Goal: Answer question/provide support

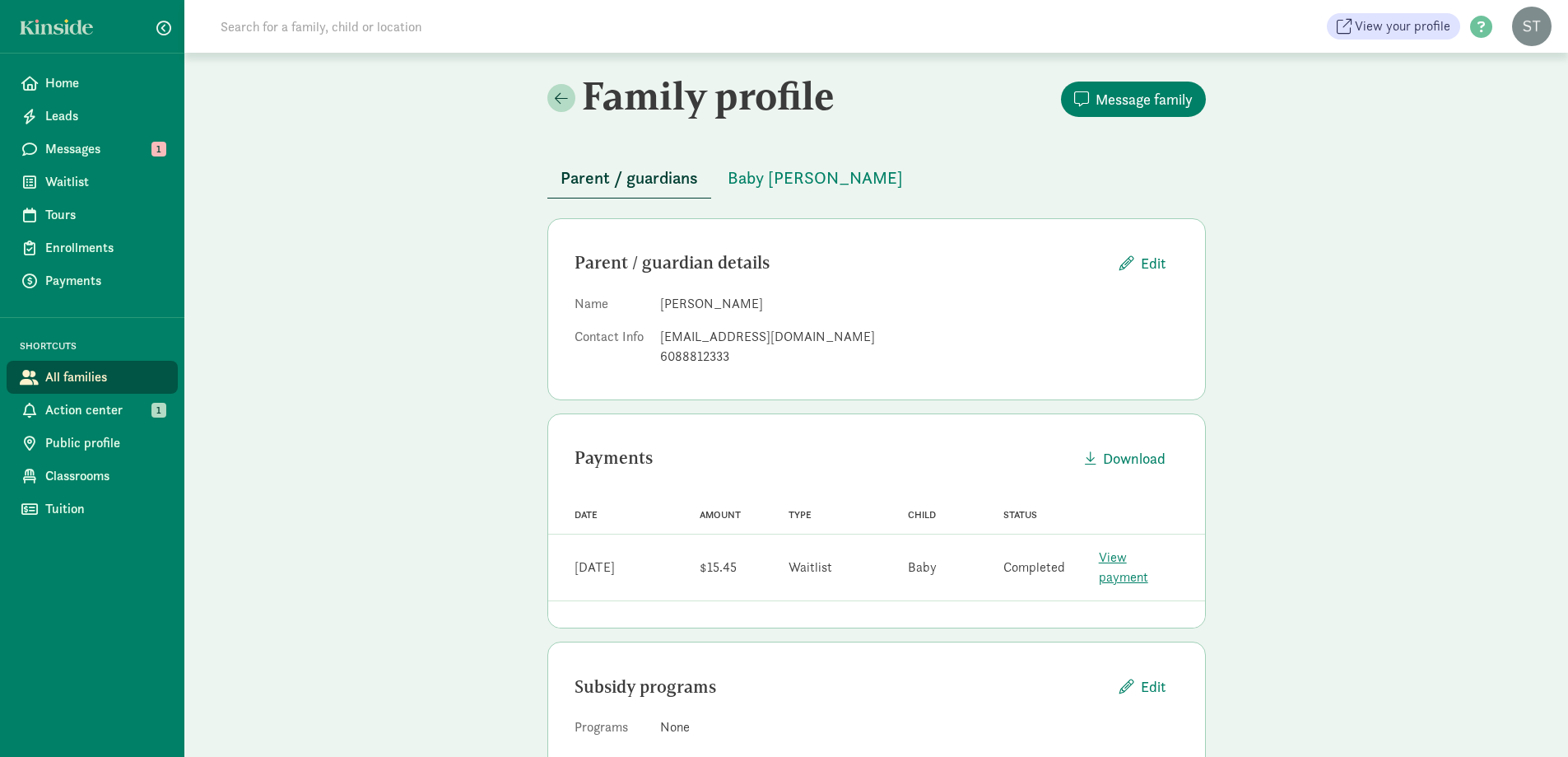
click at [311, 23] on input at bounding box center [441, 26] width 462 height 33
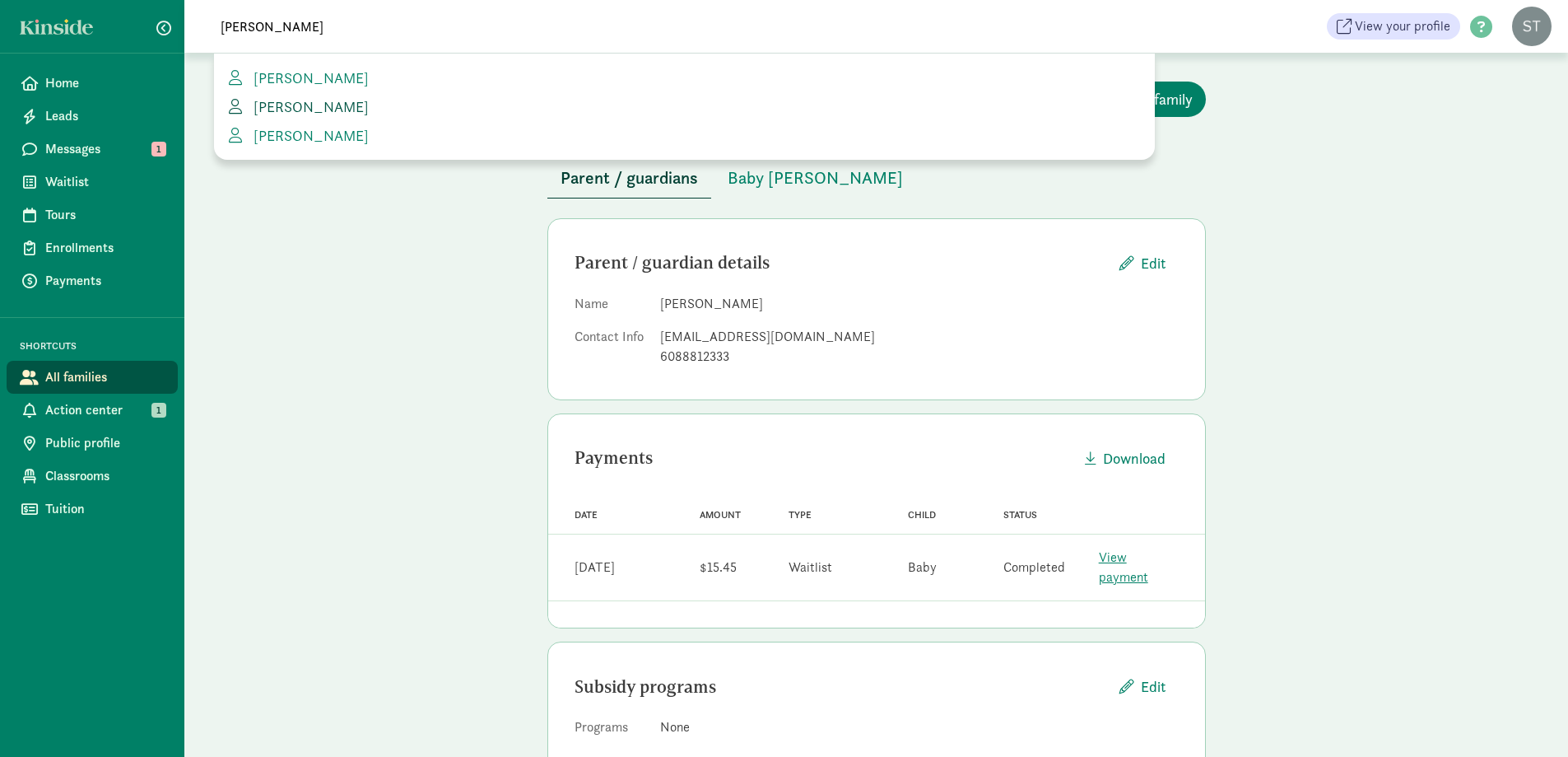
type input "leah"
click at [317, 113] on span "[PERSON_NAME]" at bounding box center [308, 107] width 122 height 19
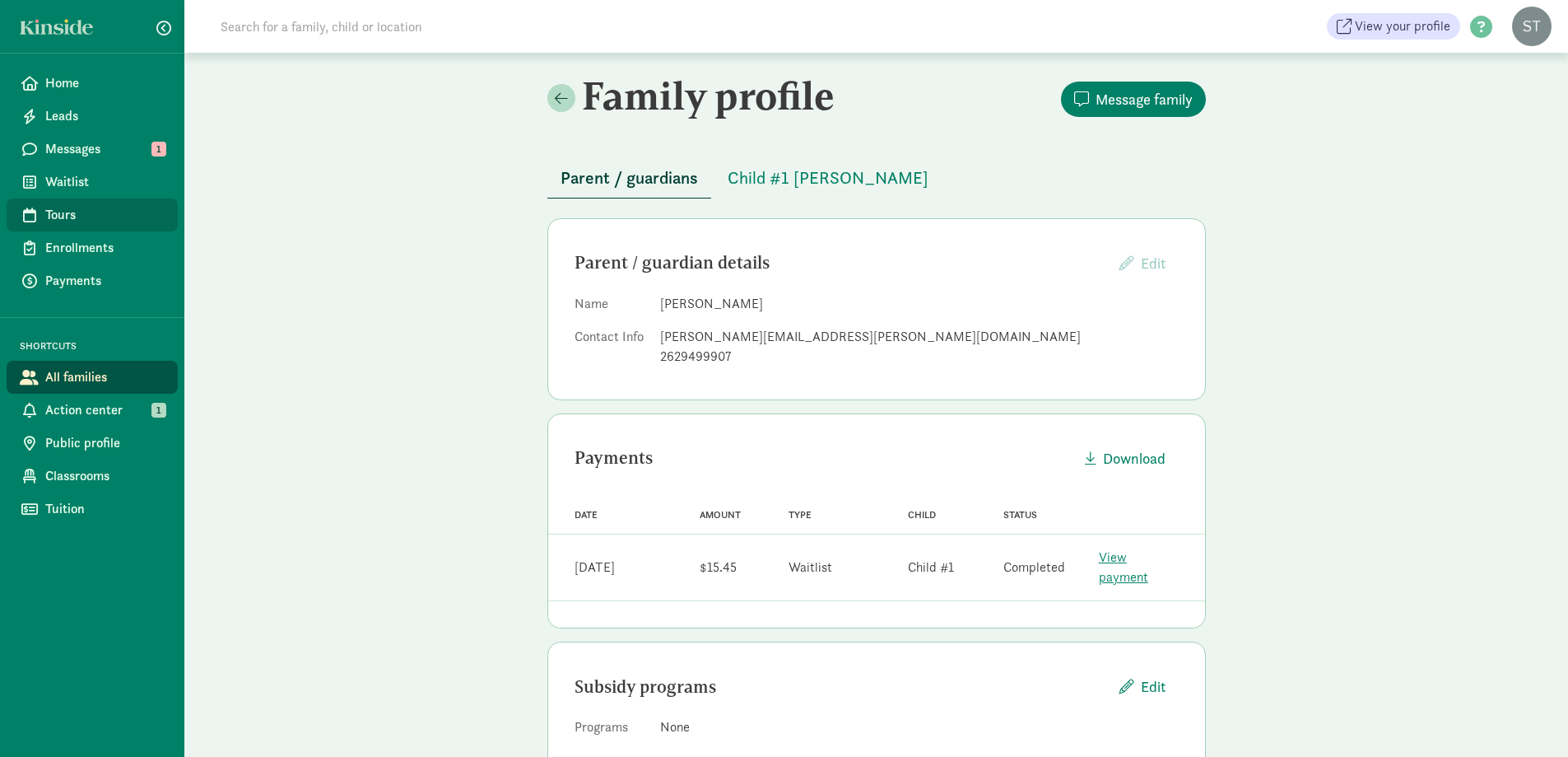
click at [93, 217] on span "Tours" at bounding box center [105, 214] width 119 height 19
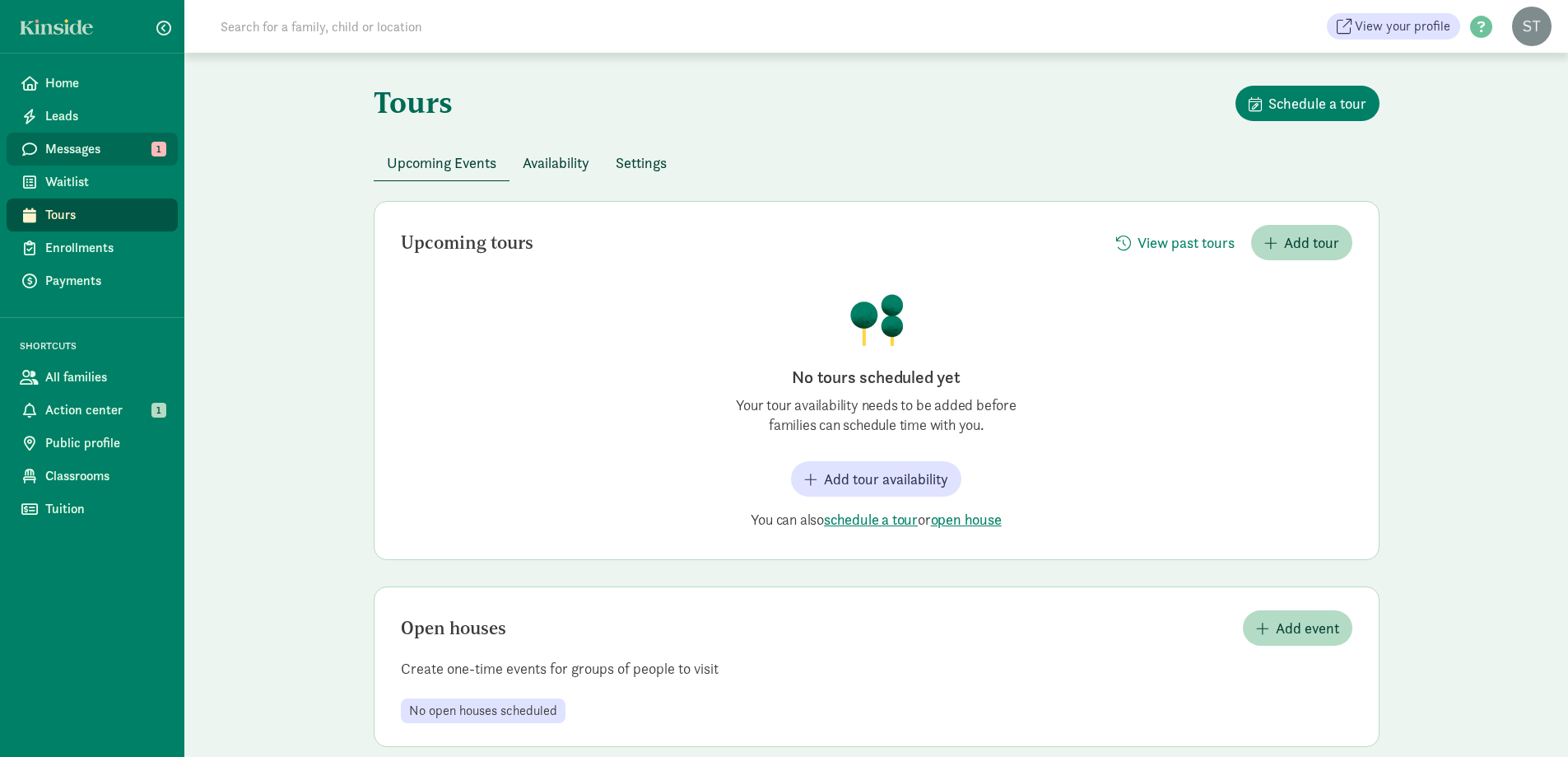
click at [82, 149] on span "Messages" at bounding box center [105, 148] width 119 height 19
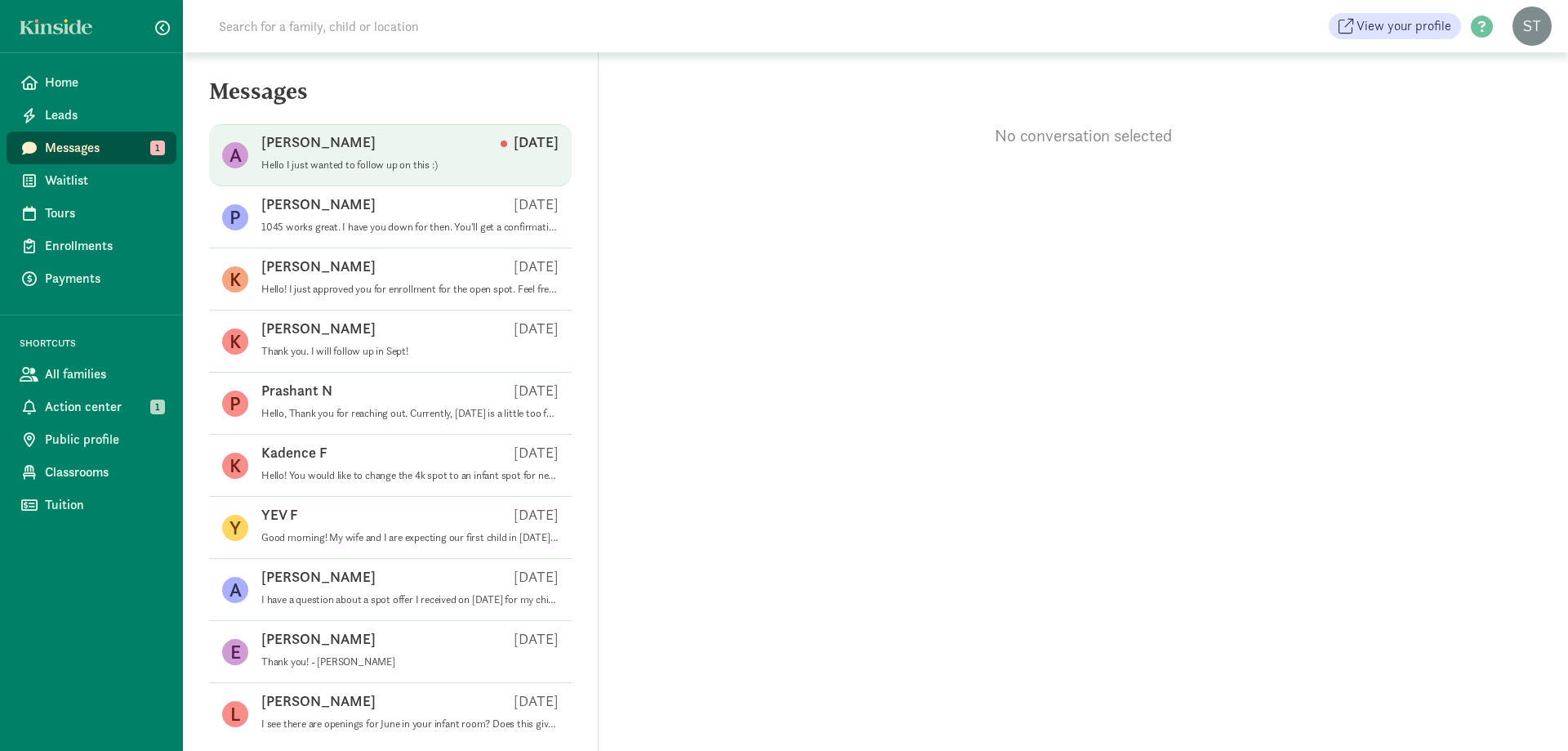
click at [352, 161] on p "Hello I just wanted to follow up on this :)" at bounding box center [409, 166] width 297 height 13
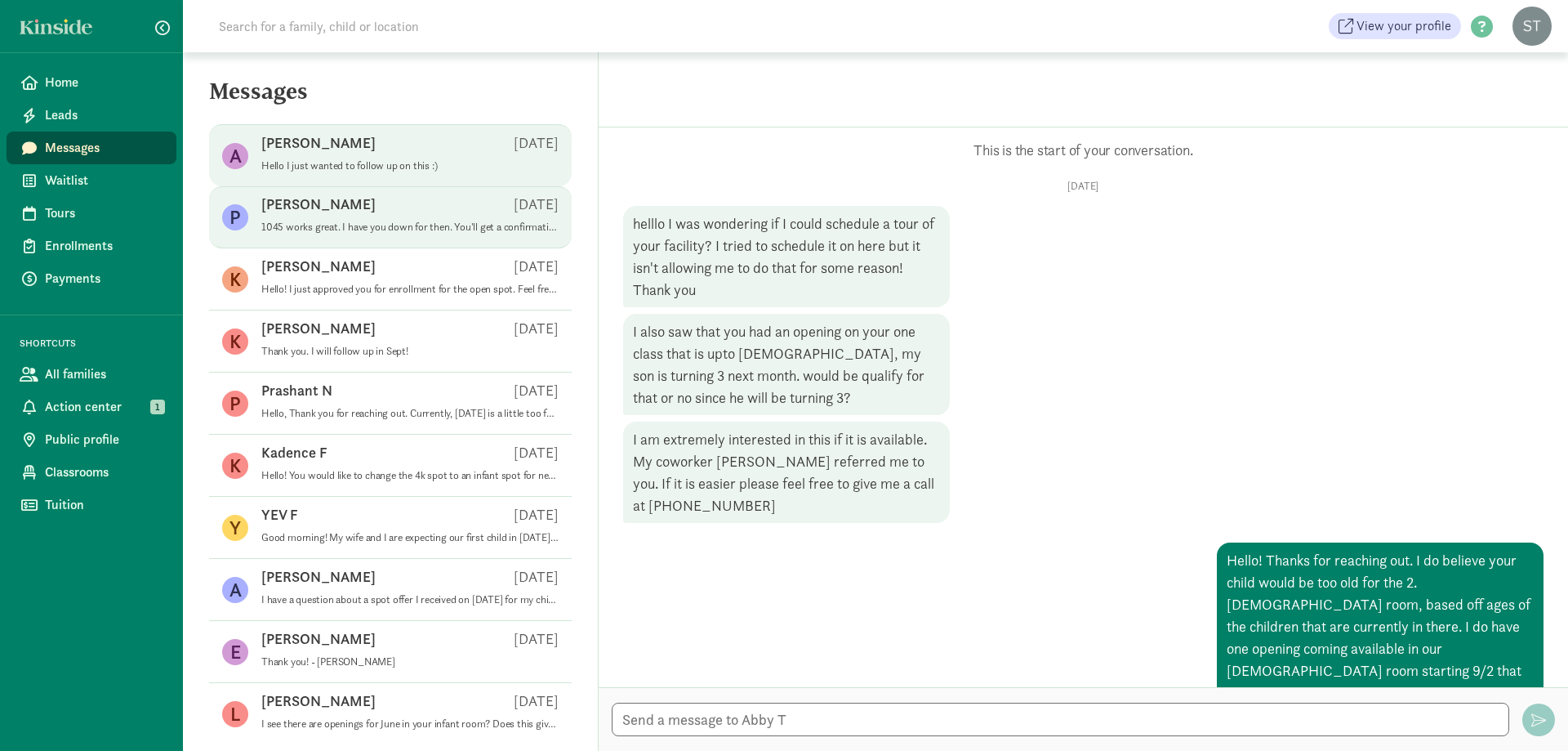
scroll to position [418, 0]
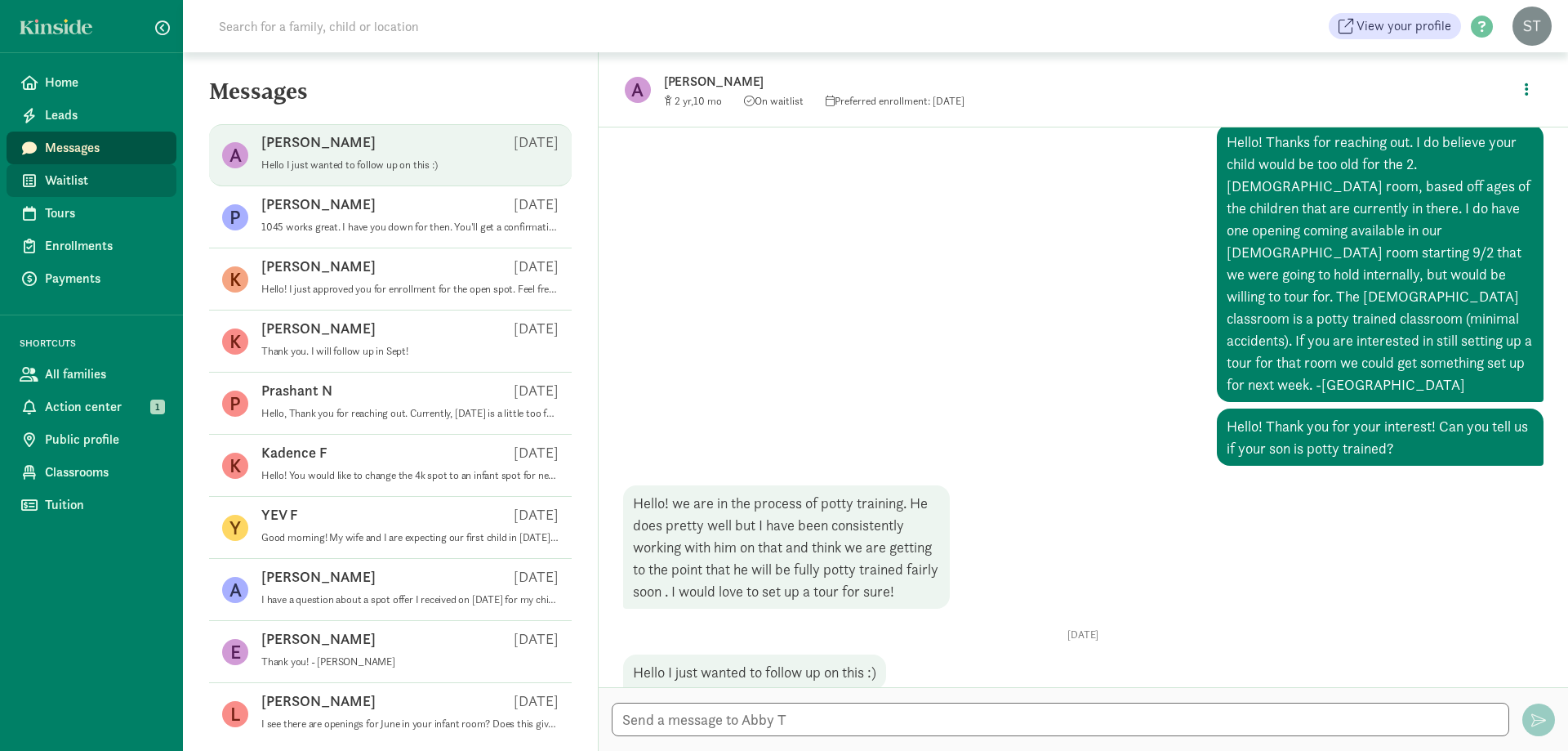
click at [89, 185] on span "Waitlist" at bounding box center [104, 180] width 118 height 19
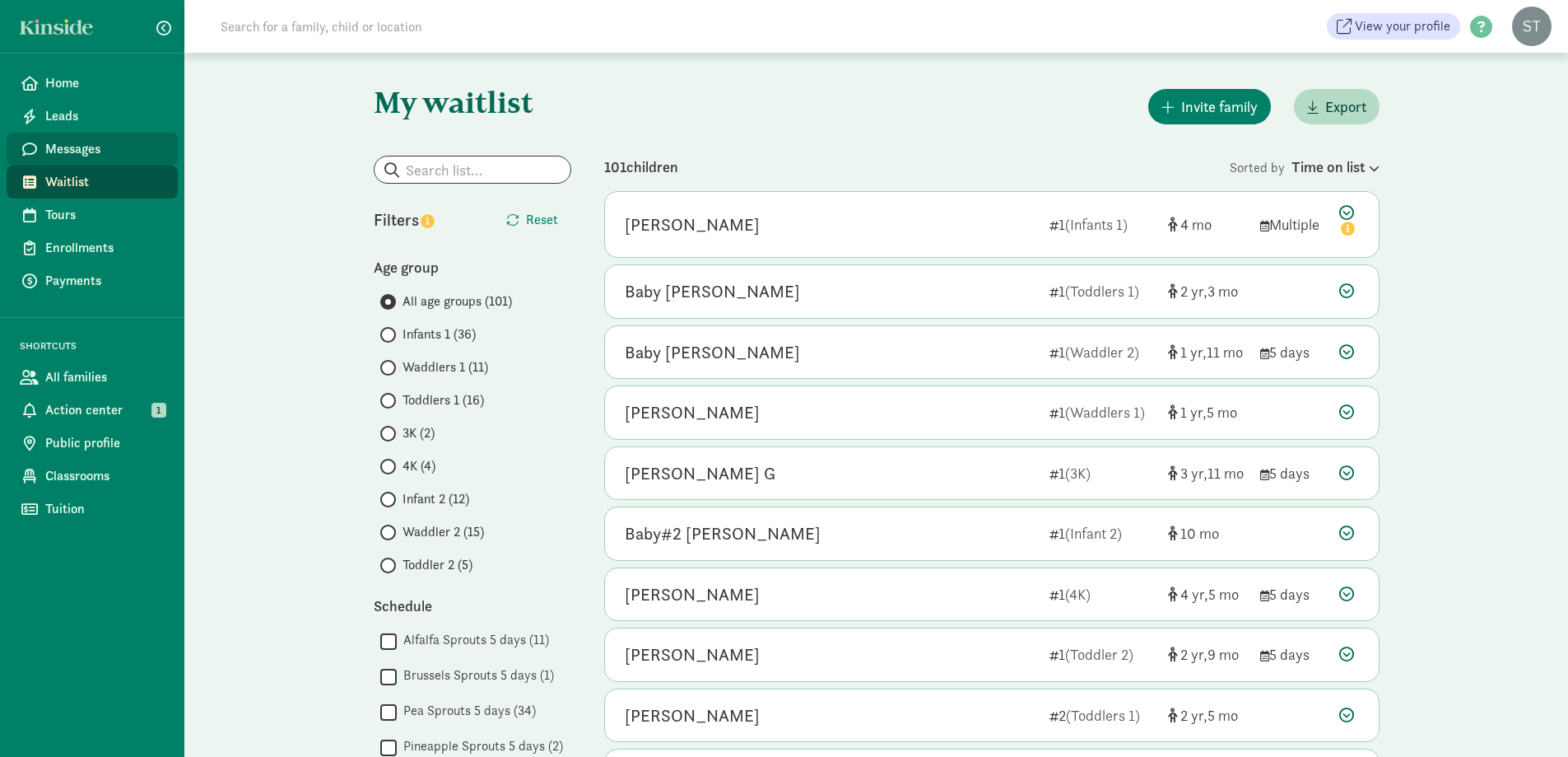
click at [96, 149] on span "Messages" at bounding box center [105, 148] width 119 height 19
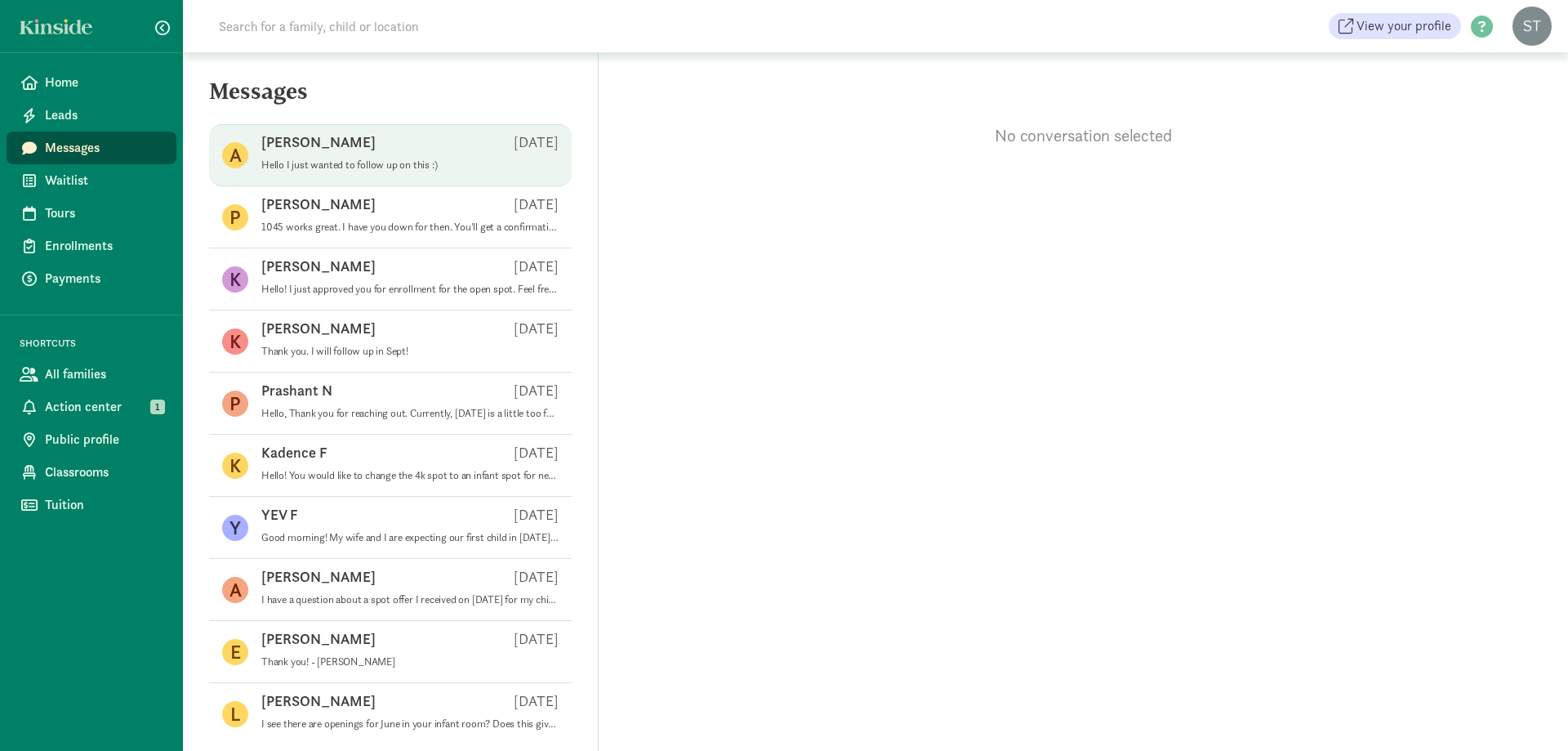
click at [364, 166] on p "Hello I just wanted to follow up on this :)" at bounding box center [409, 166] width 297 height 13
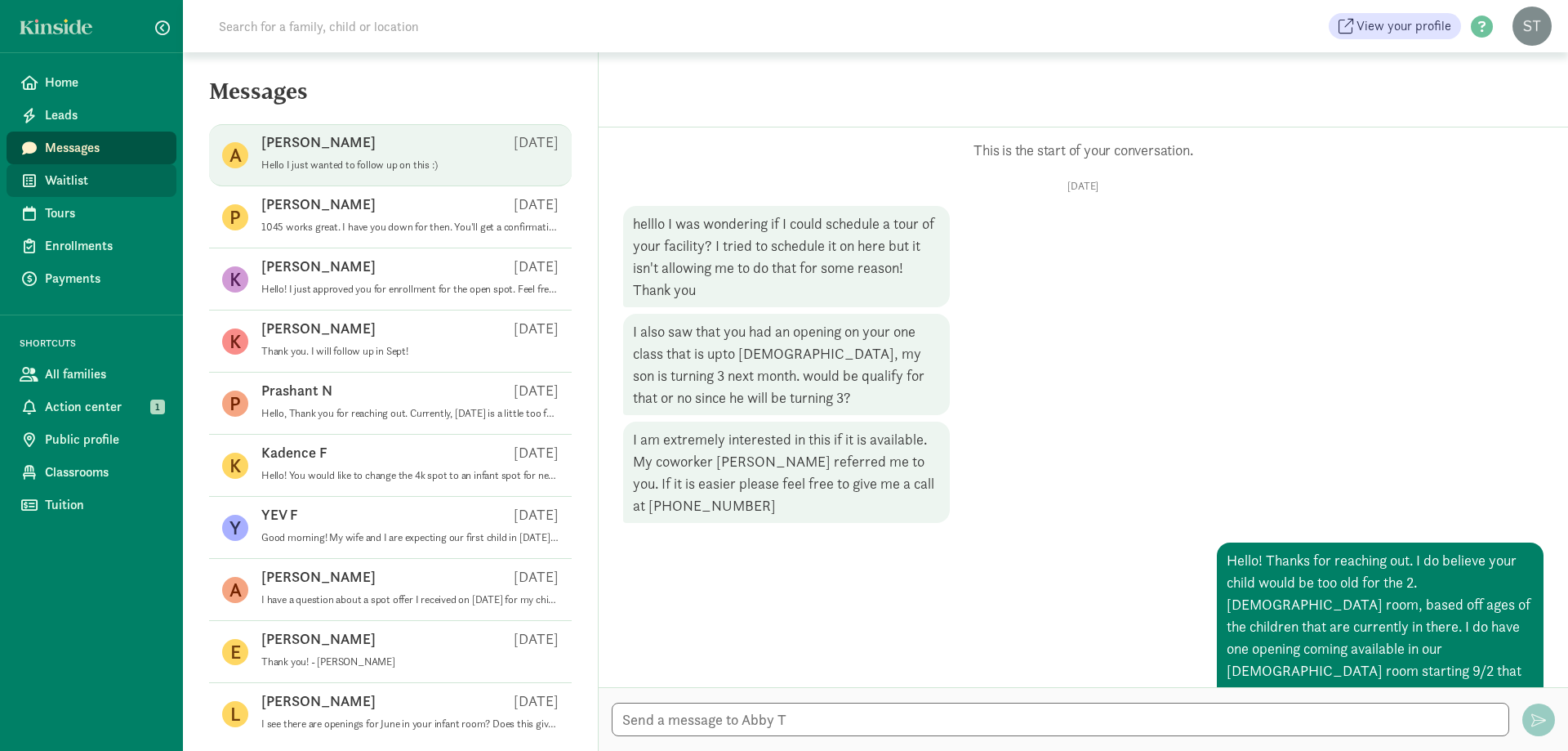
scroll to position [418, 0]
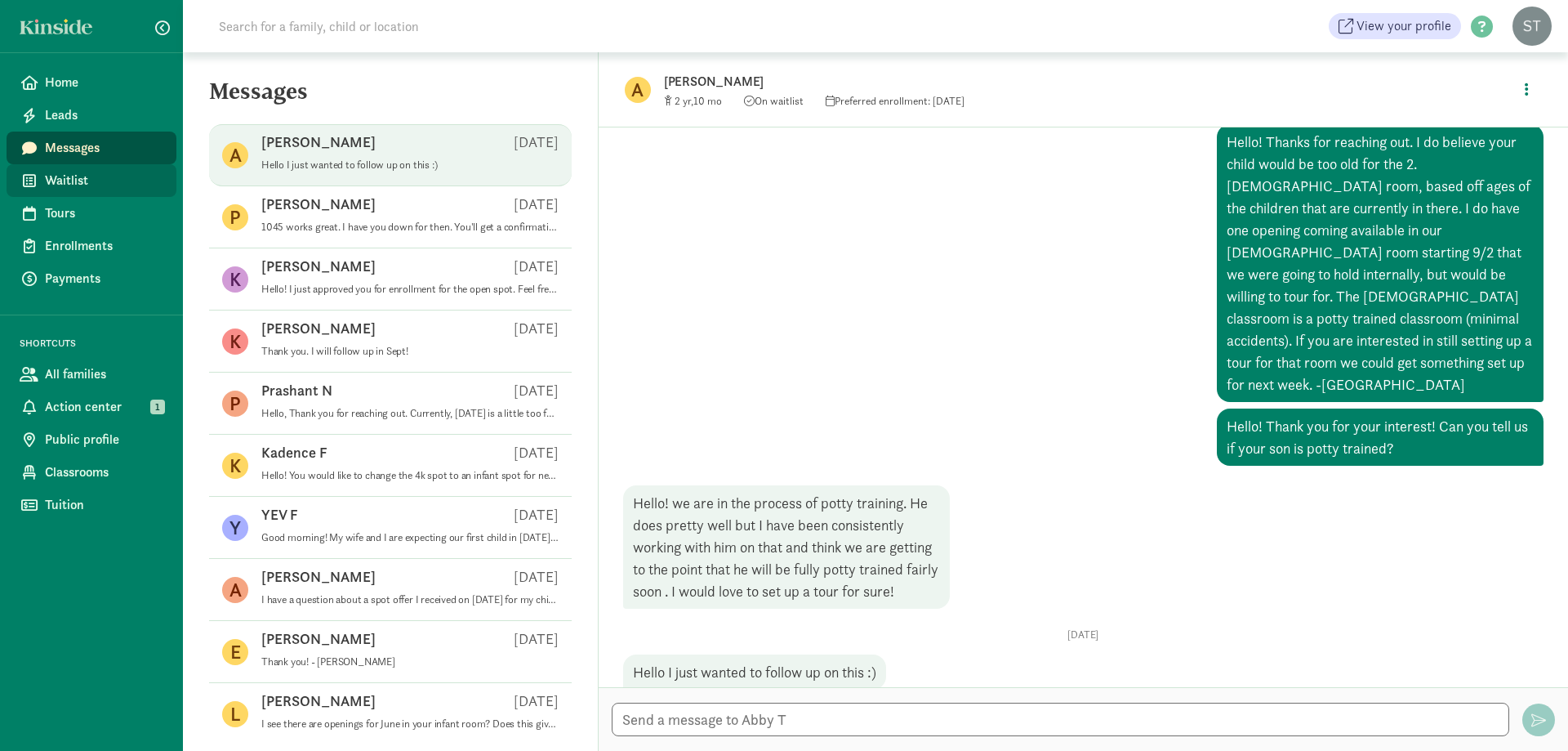
click at [90, 178] on span "Waitlist" at bounding box center [104, 180] width 118 height 19
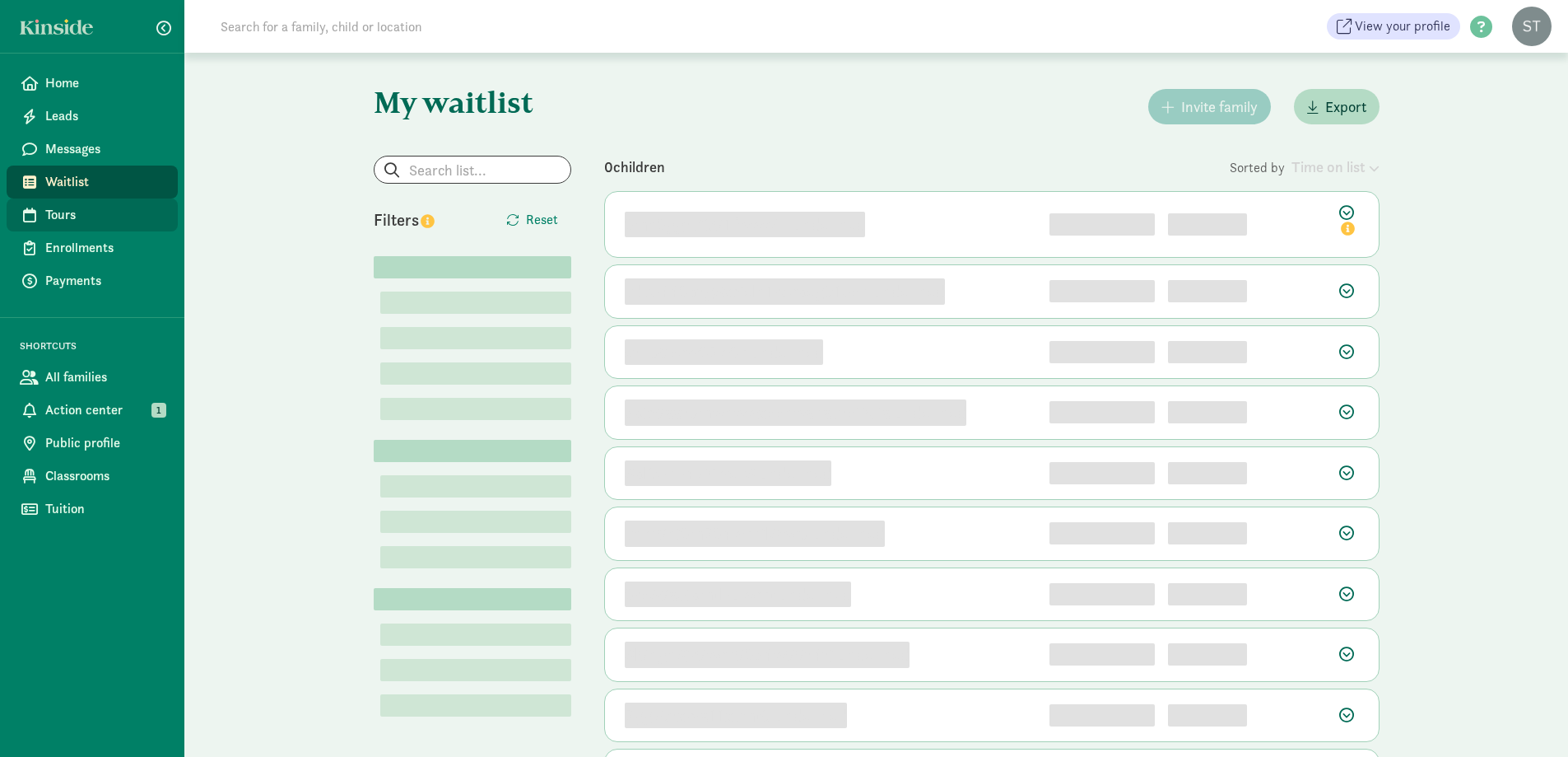
click at [82, 209] on span "Tours" at bounding box center [105, 214] width 119 height 19
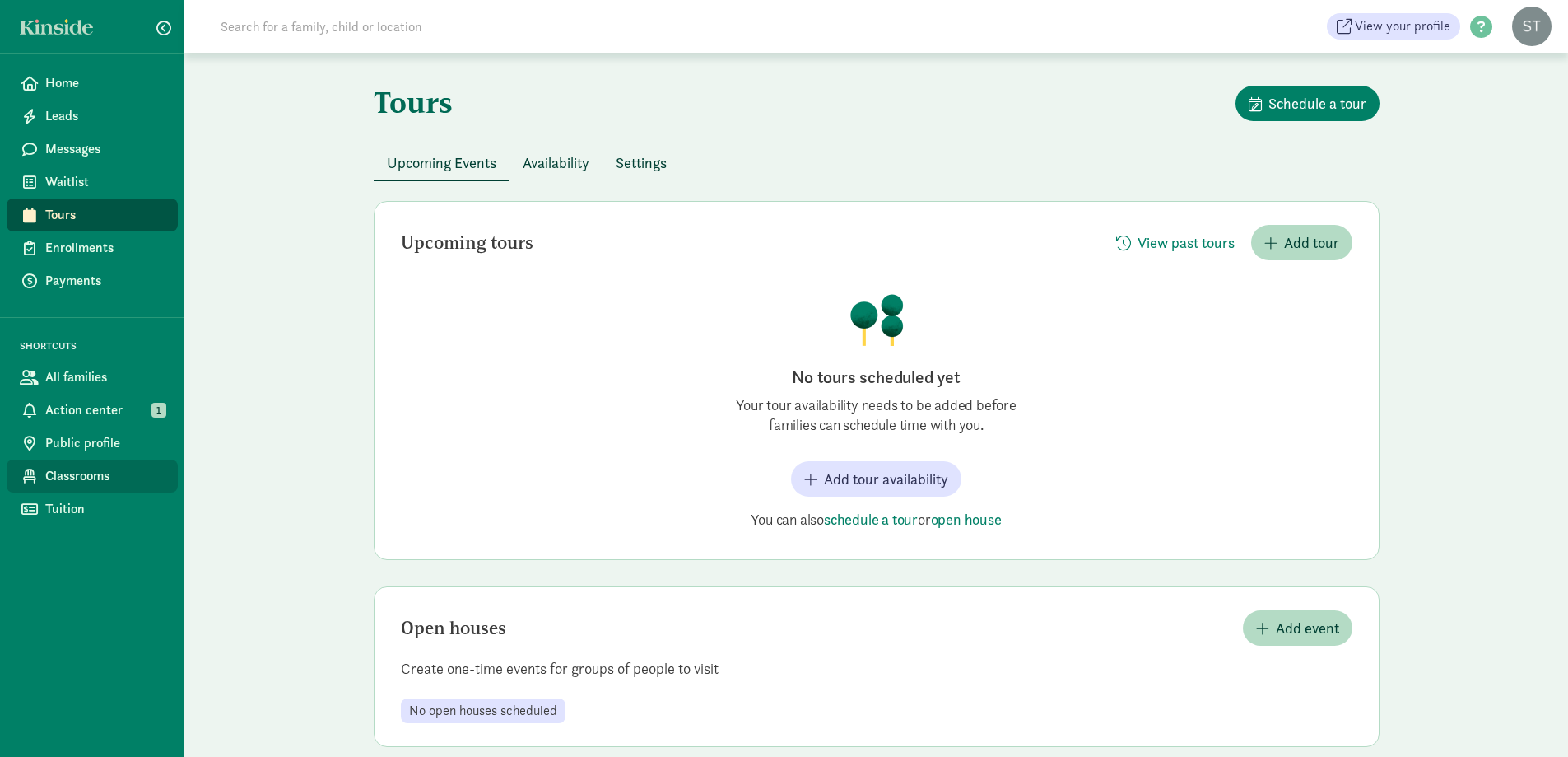
click at [97, 474] on span "Classrooms" at bounding box center [105, 476] width 119 height 19
click at [316, 27] on input at bounding box center [441, 26] width 462 height 33
click at [441, 38] on input at bounding box center [441, 26] width 462 height 33
click at [94, 80] on span "Home" at bounding box center [105, 83] width 119 height 19
click at [579, 162] on span "Availability" at bounding box center [556, 162] width 67 height 22
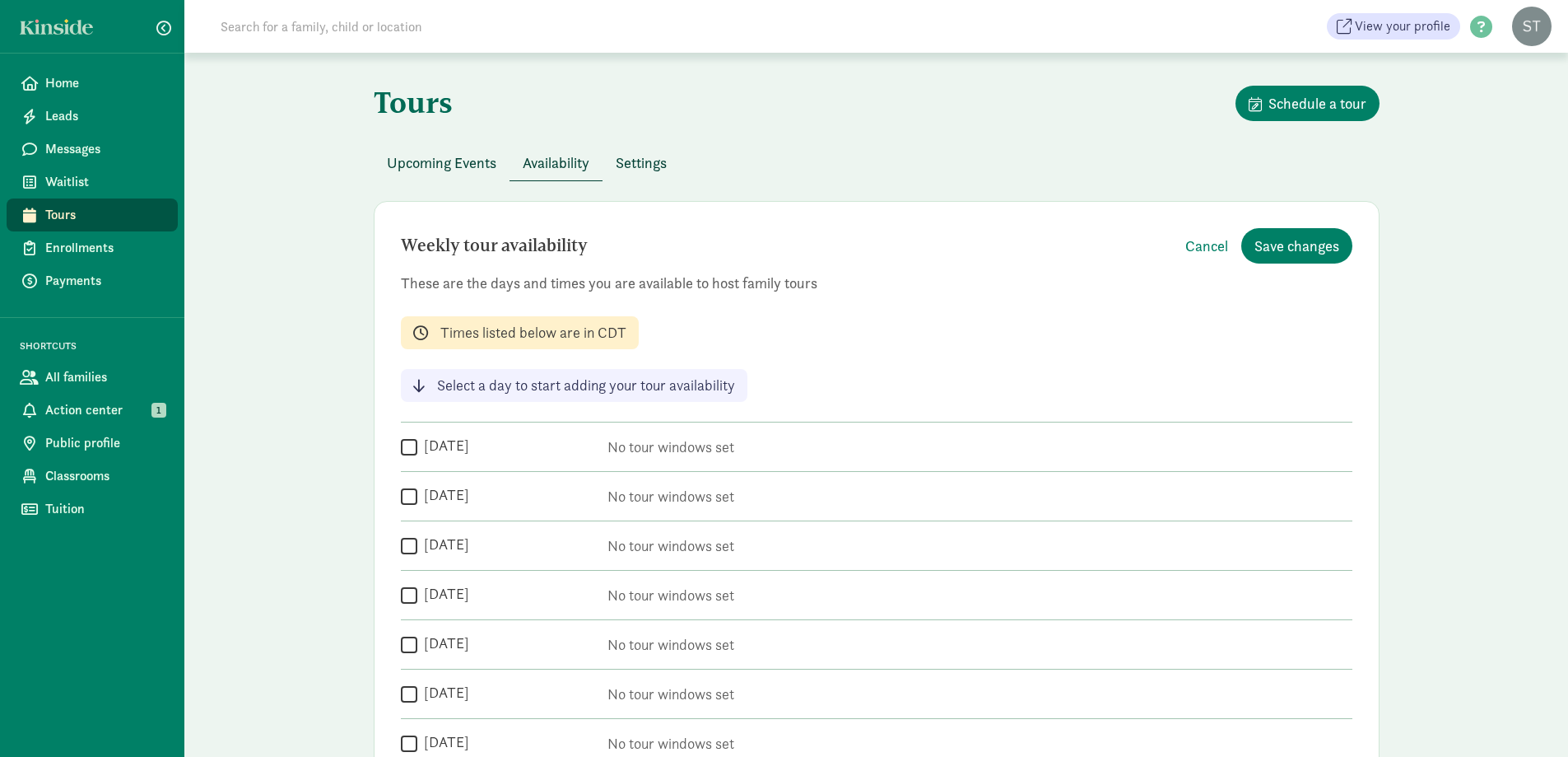
click at [660, 175] on button "Settings" at bounding box center [641, 162] width 78 height 35
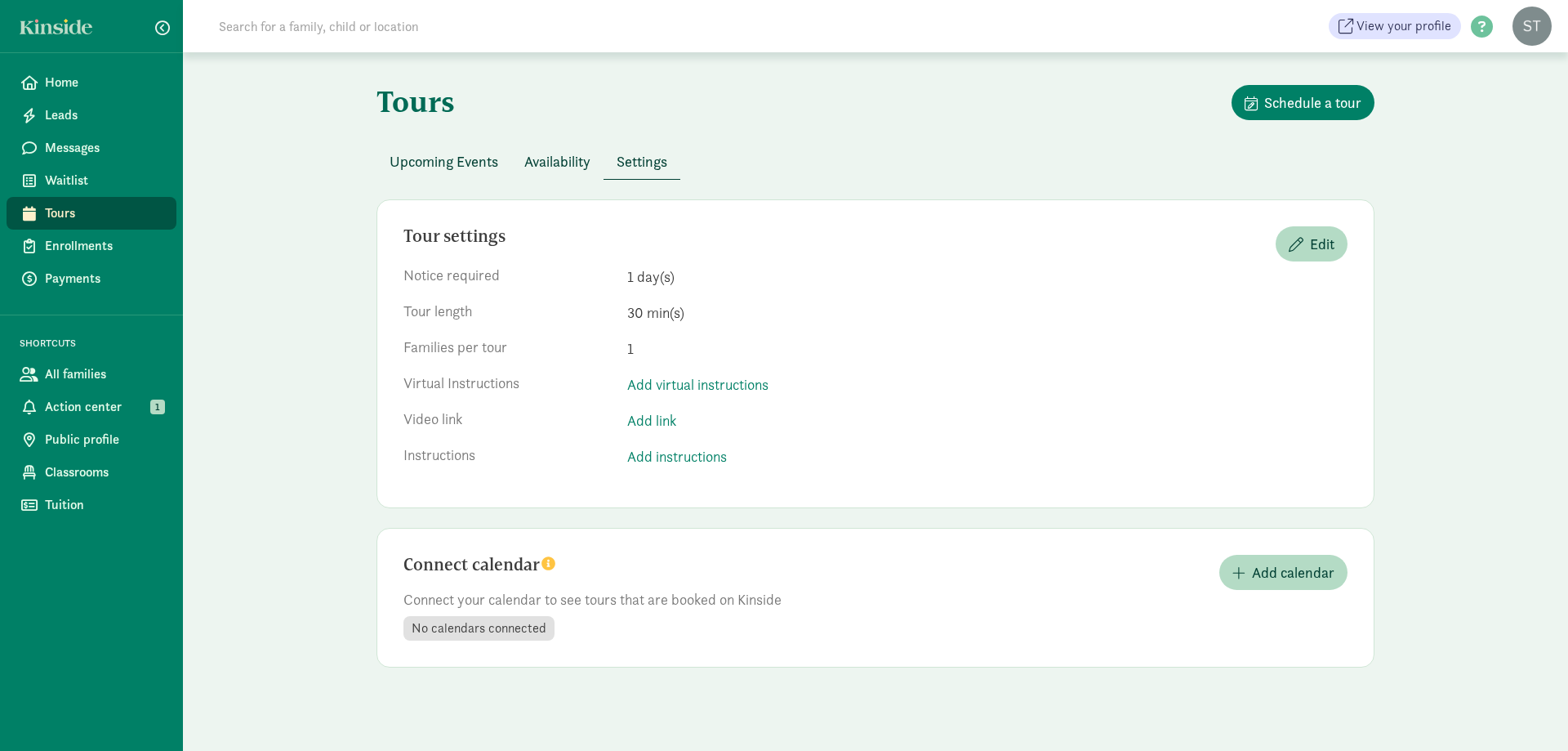
click at [568, 165] on span "Availability" at bounding box center [557, 161] width 66 height 22
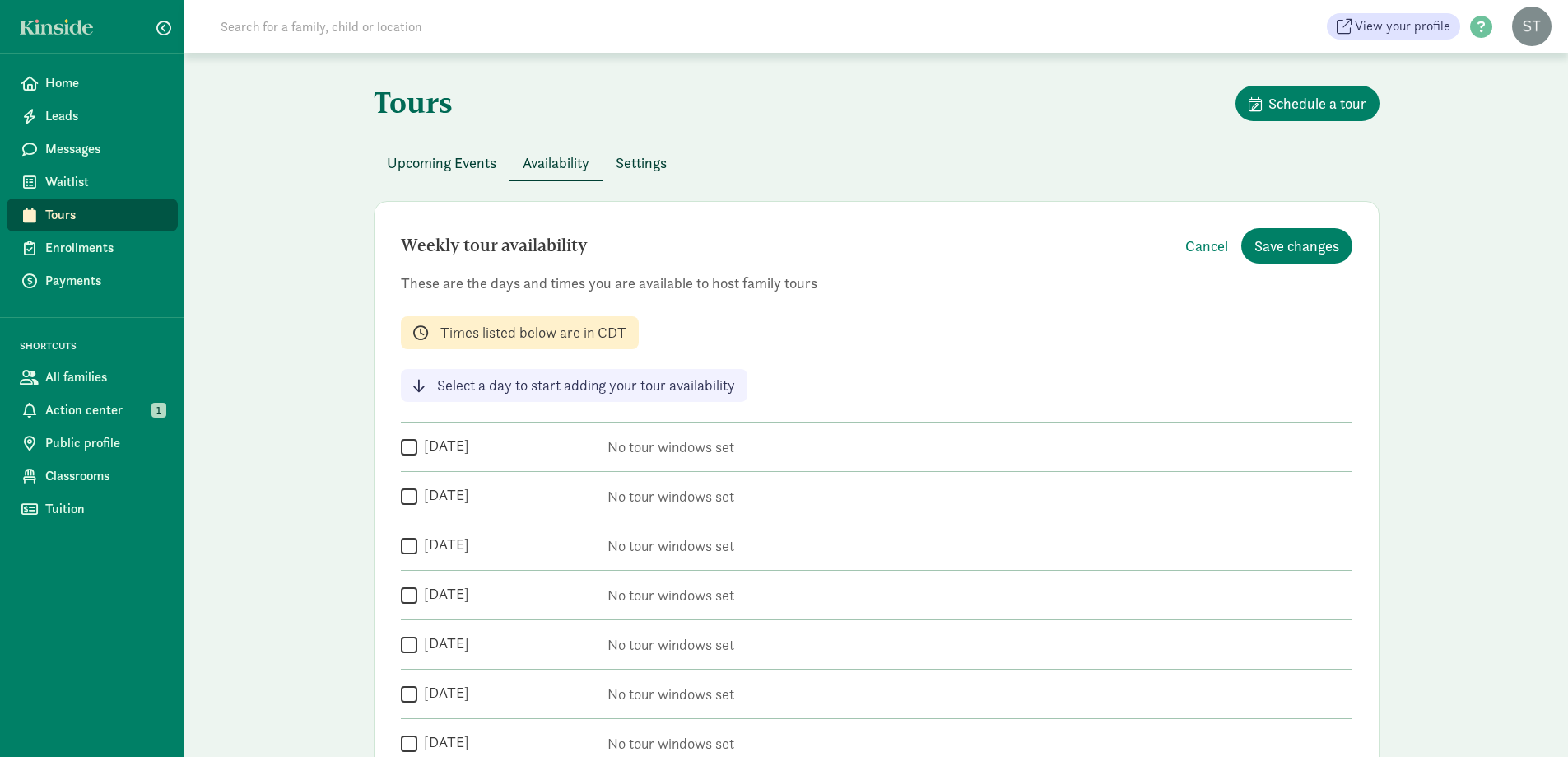
click at [453, 161] on span "Upcoming Events" at bounding box center [441, 162] width 110 height 22
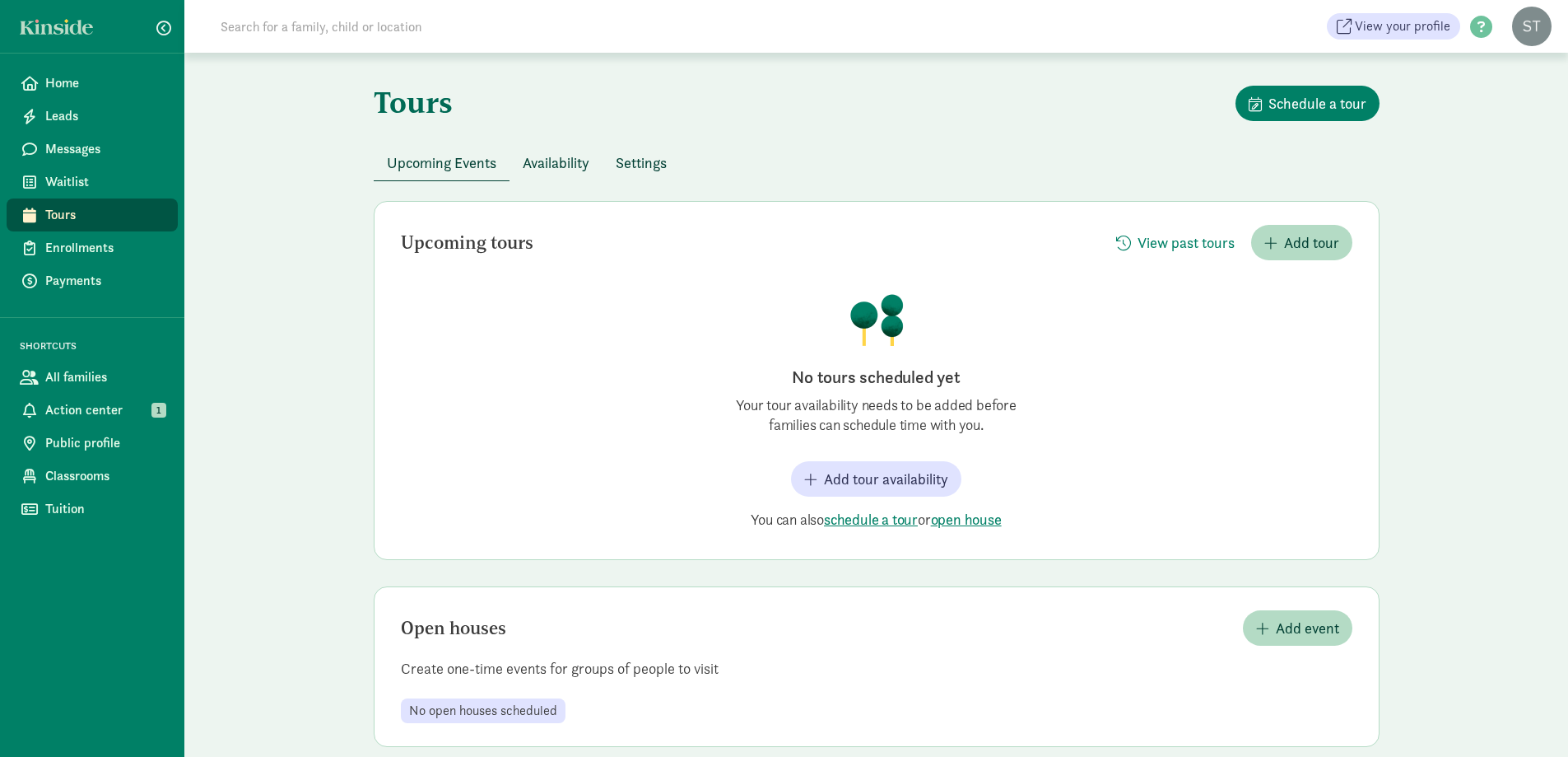
click at [420, 47] on div "View your profile HELP CENTER Welcome to the Kinside Help Center! Click the lin…" at bounding box center [876, 26] width 1384 height 52
click at [433, 25] on input at bounding box center [441, 26] width 462 height 33
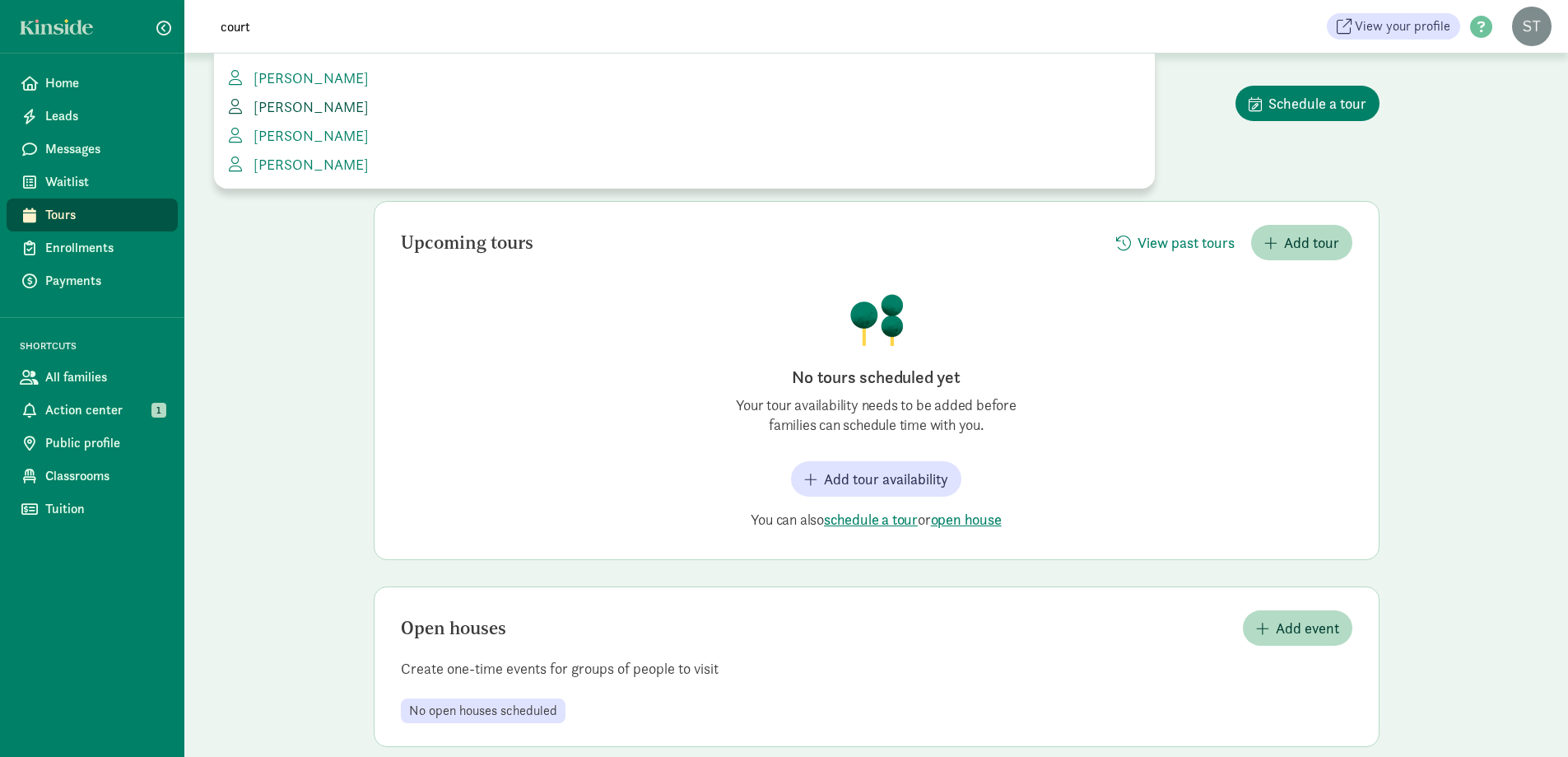
type input "court"
click at [336, 108] on span "[PERSON_NAME]" at bounding box center [308, 107] width 122 height 19
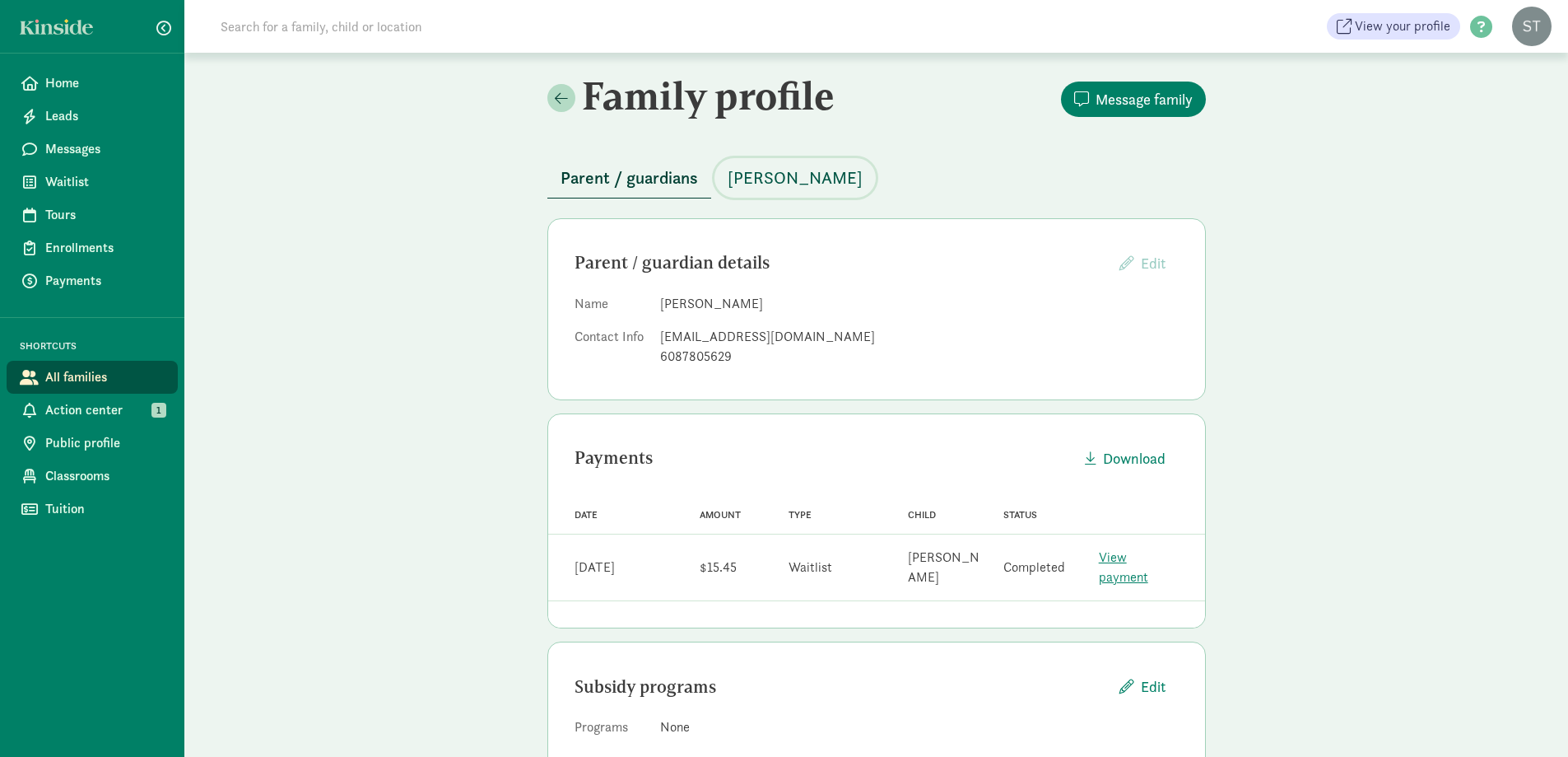
click at [746, 171] on span "[PERSON_NAME]" at bounding box center [795, 178] width 135 height 26
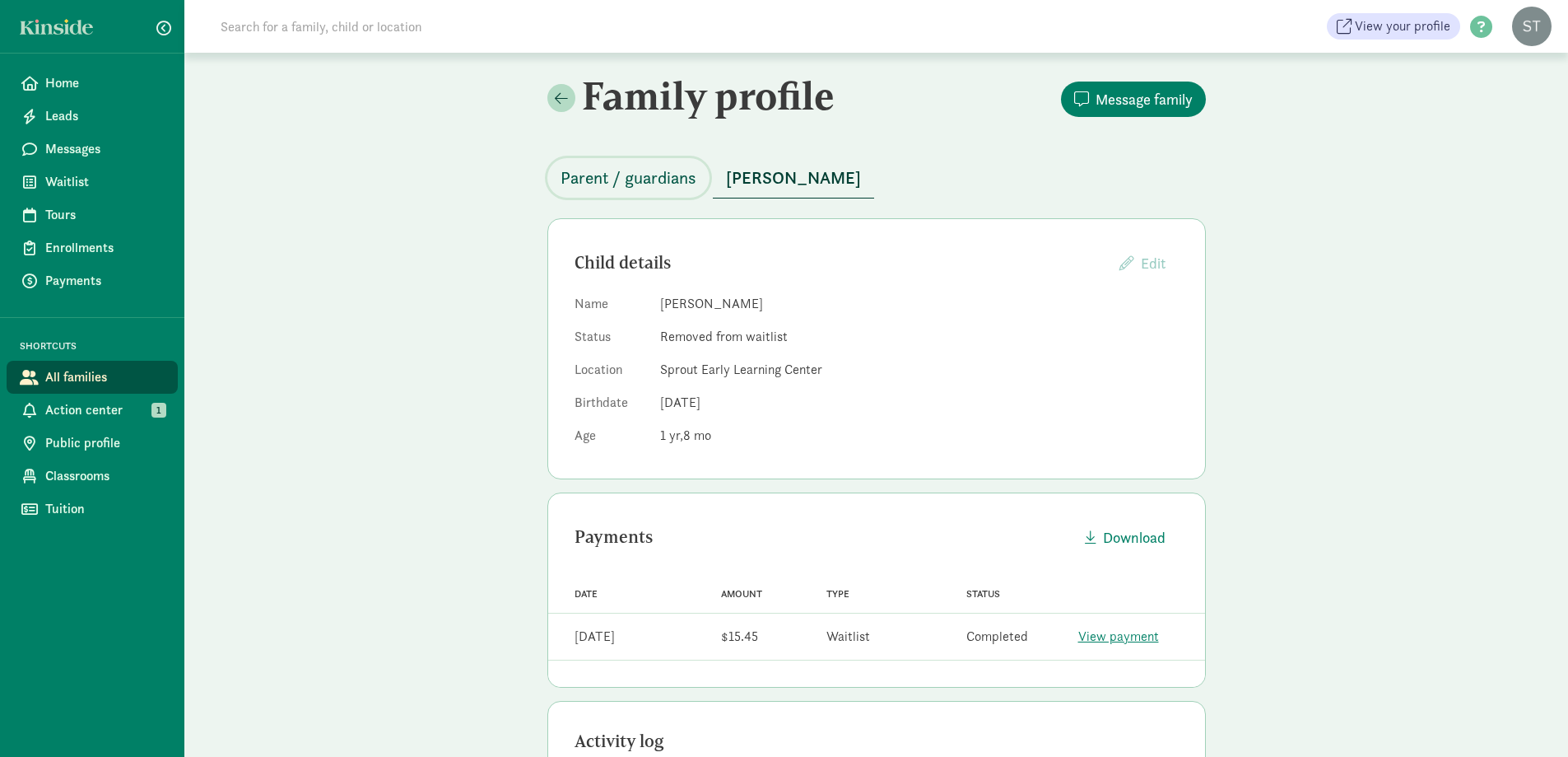
click at [605, 171] on span "Parent / guardians" at bounding box center [629, 178] width 136 height 26
